Goal: Transaction & Acquisition: Subscribe to service/newsletter

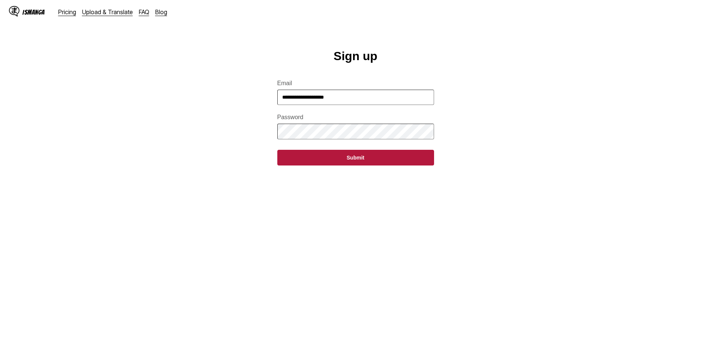
type input "**********"
click at [277, 150] on button "Submit" at bounding box center [355, 158] width 157 height 16
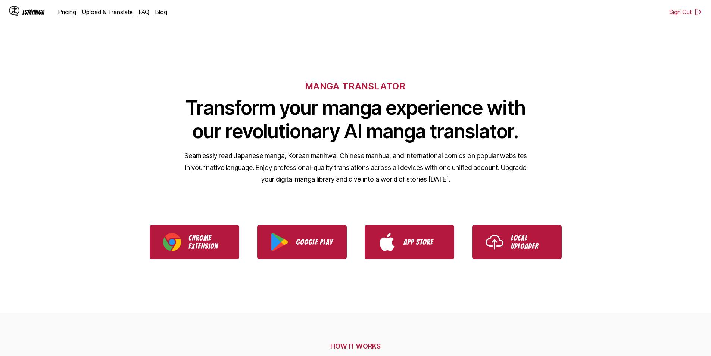
click at [201, 55] on div "MANGA TRANSLATOR Transform your manga experience with our revolutionary AI mang…" at bounding box center [355, 120] width 711 height 143
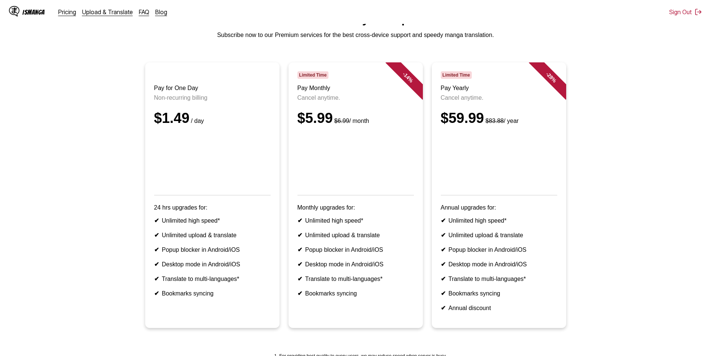
scroll to position [139, 0]
